Goal: Find specific page/section

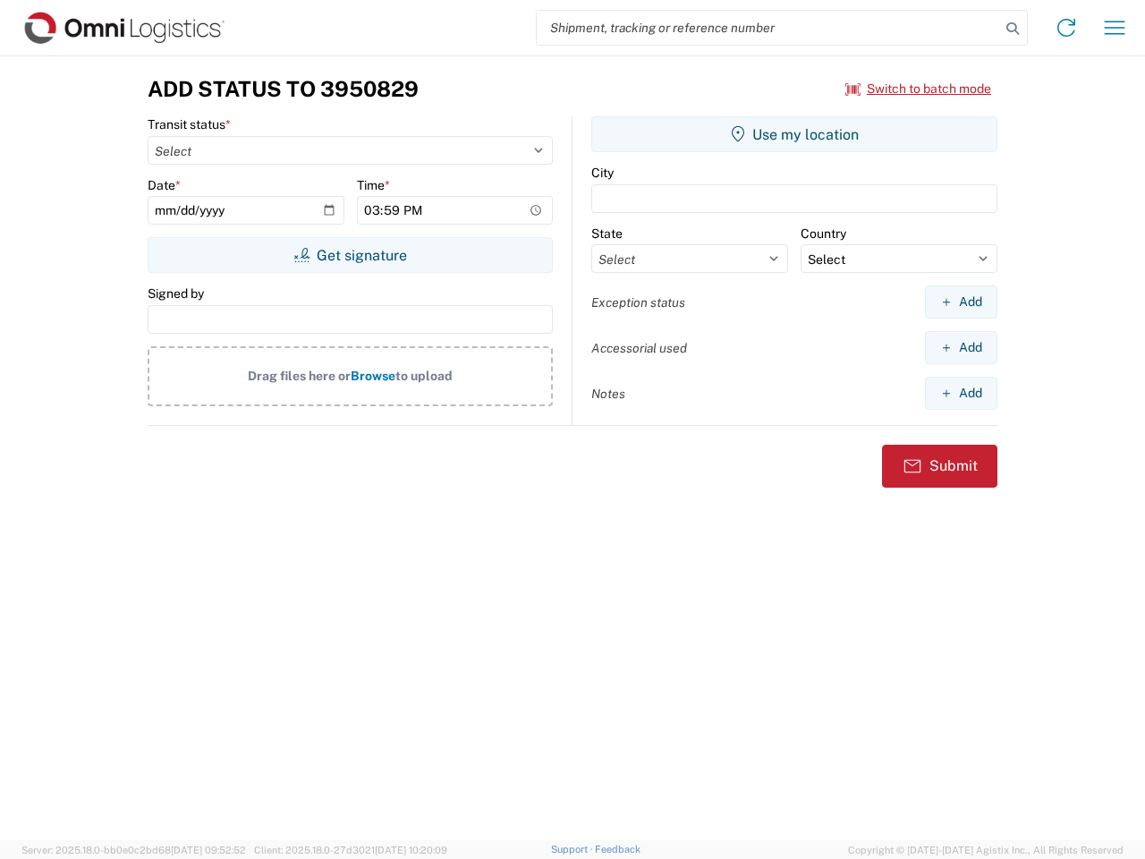
click at [769, 28] on input "search" at bounding box center [768, 28] width 463 height 34
click at [1013, 29] on icon at bounding box center [1012, 28] width 25 height 25
click at [1067, 28] on icon at bounding box center [1066, 27] width 29 height 29
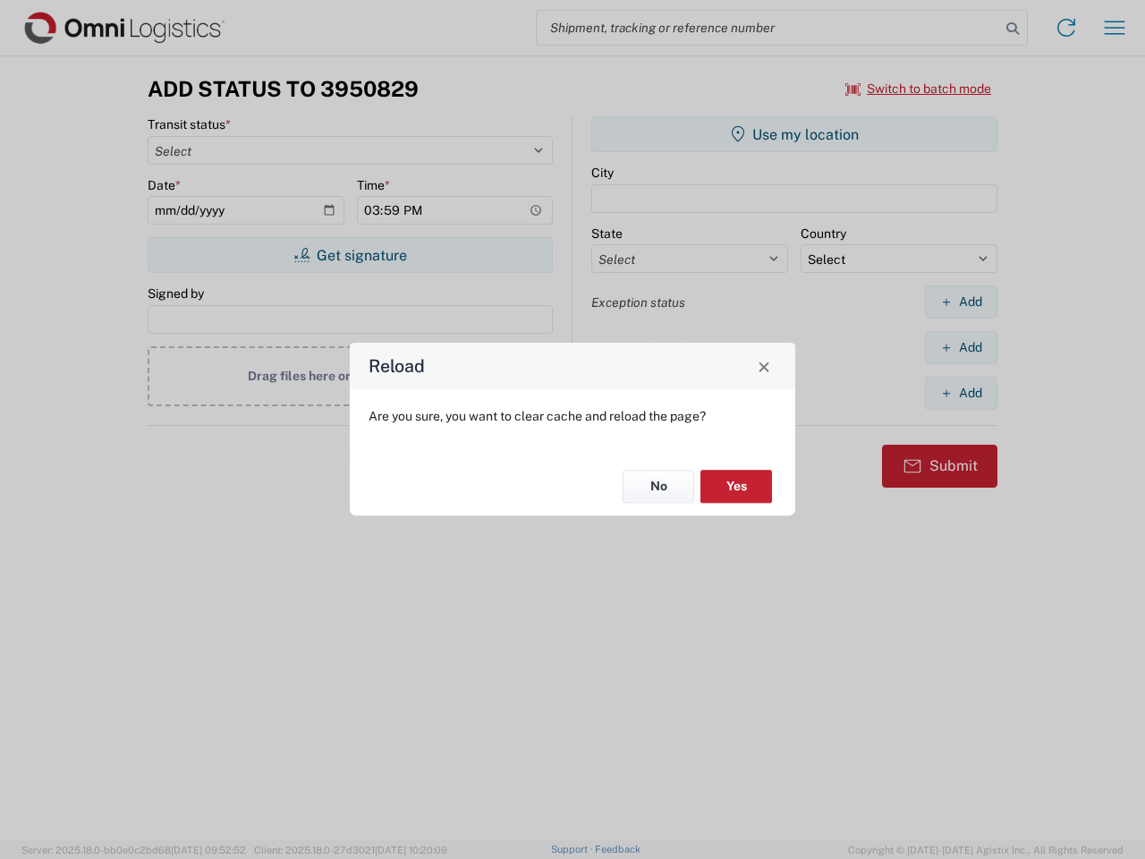
click at [919, 89] on div "Reload Are you sure, you want to clear cache and reload the page? No Yes" at bounding box center [572, 429] width 1145 height 859
click at [350, 255] on div "Reload Are you sure, you want to clear cache and reload the page? No Yes" at bounding box center [572, 429] width 1145 height 859
click at [795, 134] on div "Reload Are you sure, you want to clear cache and reload the page? No Yes" at bounding box center [572, 429] width 1145 height 859
click at [961, 302] on div "Reload Are you sure, you want to clear cache and reload the page? No Yes" at bounding box center [572, 429] width 1145 height 859
click at [961, 347] on div "Reload Are you sure, you want to clear cache and reload the page? No Yes" at bounding box center [572, 429] width 1145 height 859
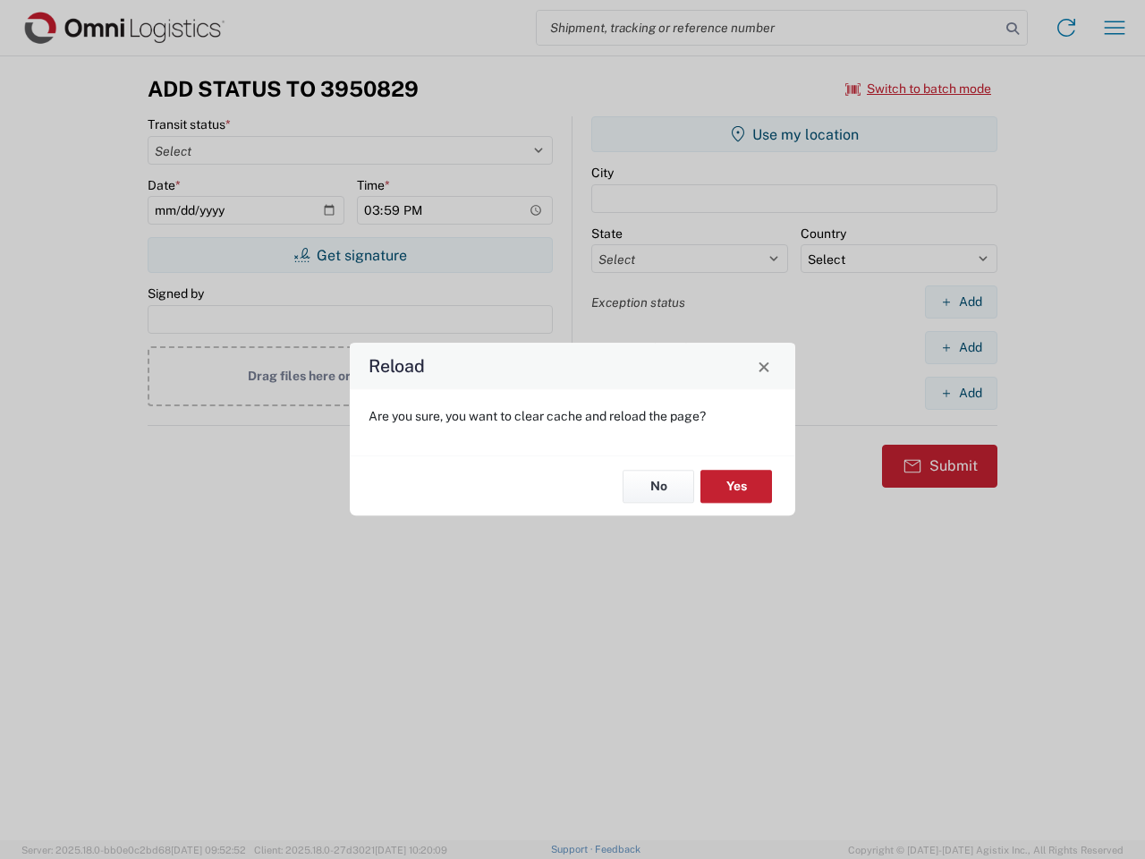
click at [961, 393] on div "Reload Are you sure, you want to clear cache and reload the page? No Yes" at bounding box center [572, 429] width 1145 height 859
